Goal: Task Accomplishment & Management: Manage account settings

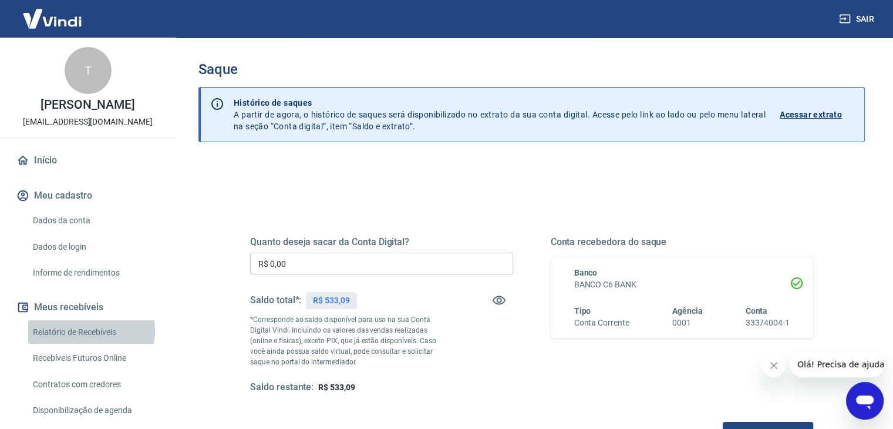
click at [82, 329] on link "Relatório de Recebíveis" at bounding box center [94, 332] width 133 height 24
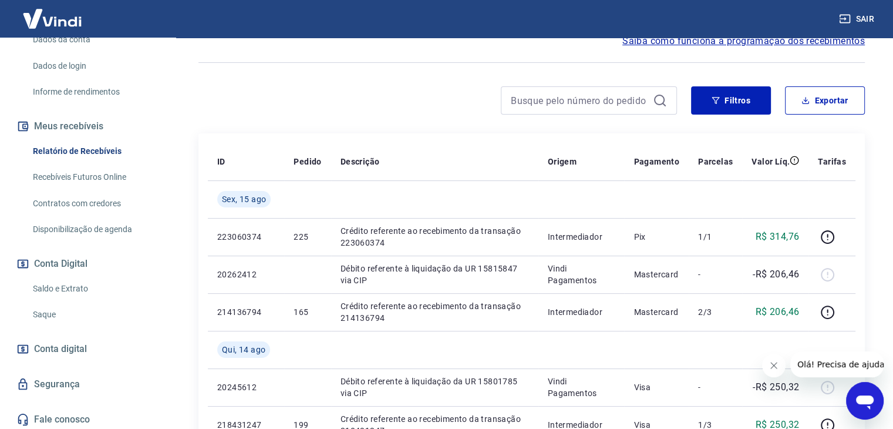
scroll to position [184, 0]
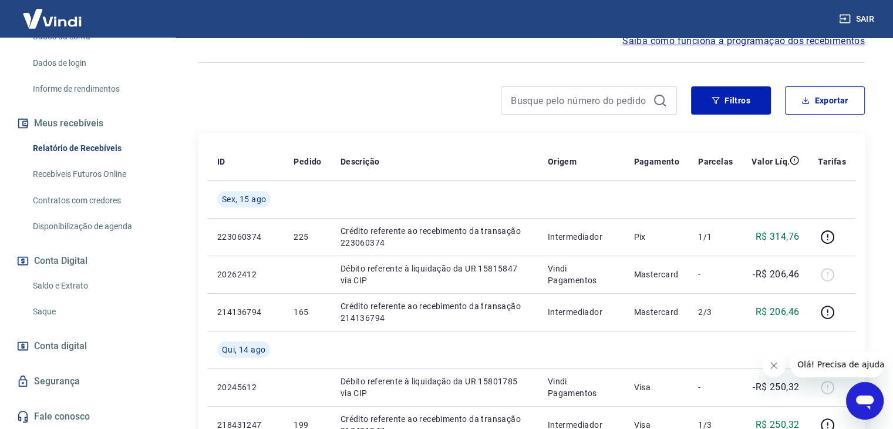
click at [76, 284] on link "Saldo e Extrato" at bounding box center [94, 286] width 133 height 24
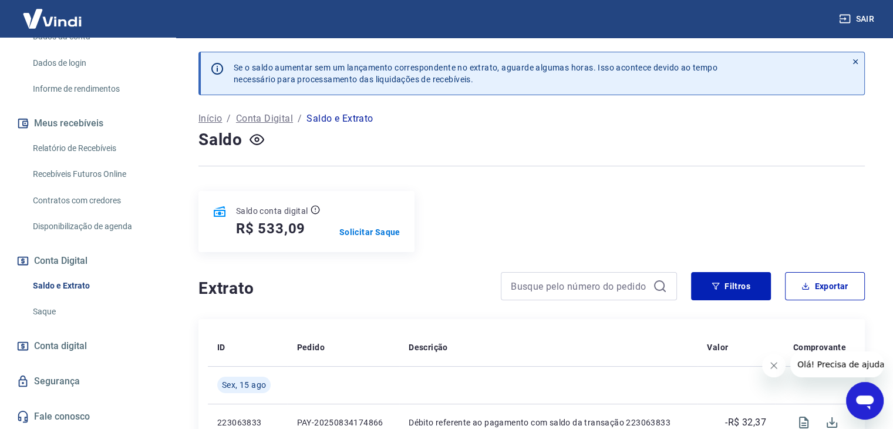
click at [71, 171] on link "Recebíveis Futuros Online" at bounding box center [94, 174] width 133 height 24
